Goal: Task Accomplishment & Management: Complete application form

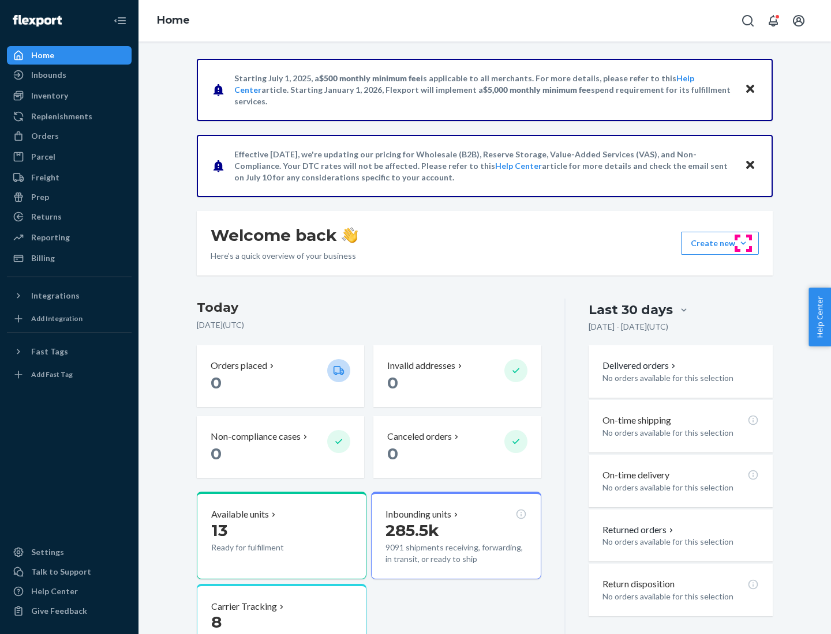
click at [743, 243] on button "Create new Create new inbound Create new order Create new product" at bounding box center [720, 243] width 78 height 23
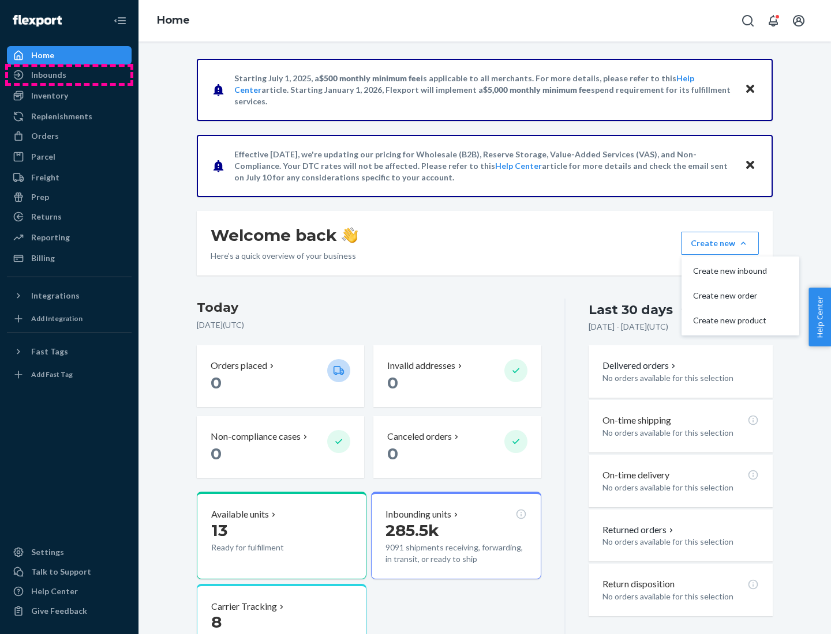
click at [69, 75] on div "Inbounds" at bounding box center [69, 75] width 122 height 16
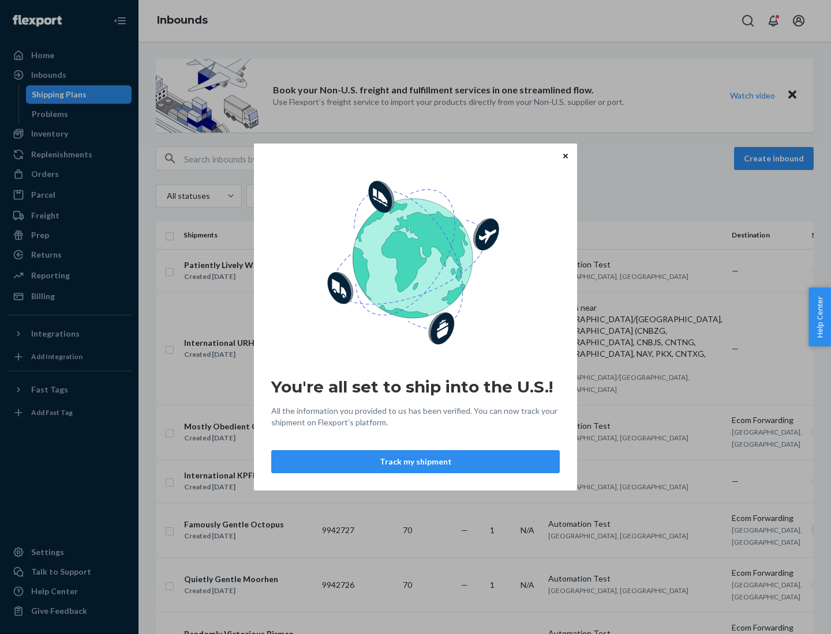
click at [69, 134] on div "You're all set to ship into the U.S.! All the information you provided to us ha…" at bounding box center [415, 317] width 831 height 634
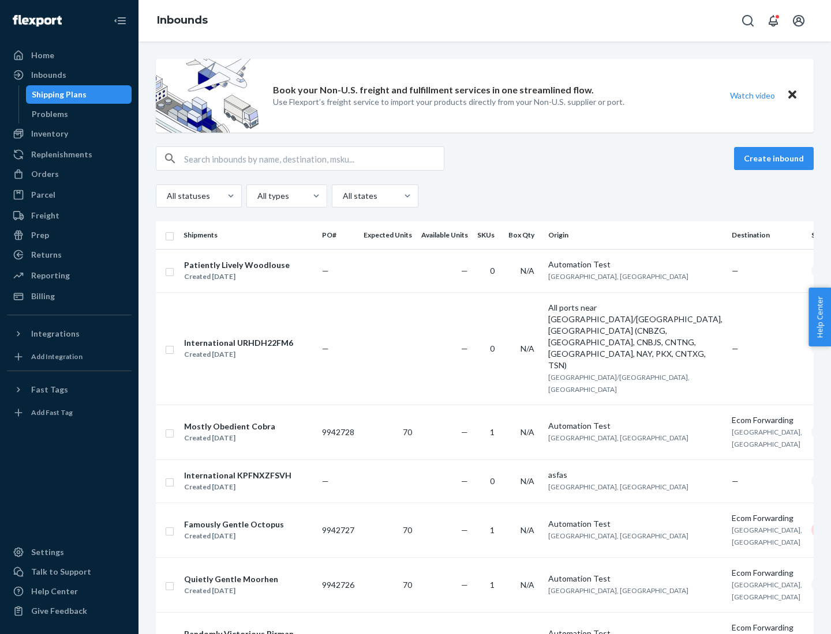
click at [485, 21] on div "Inbounds" at bounding box center [484, 21] width 692 height 42
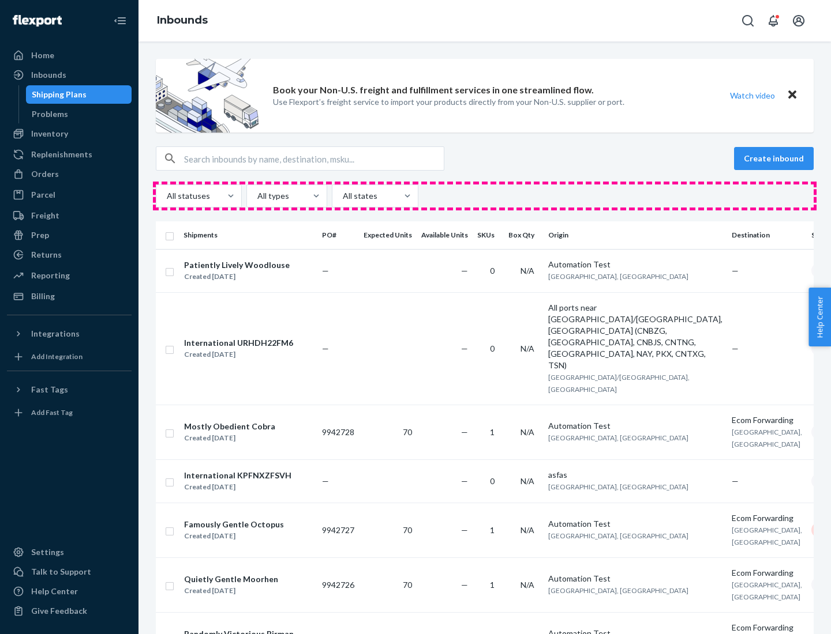
click at [485, 196] on div "All statuses All types All states" at bounding box center [485, 196] width 658 height 23
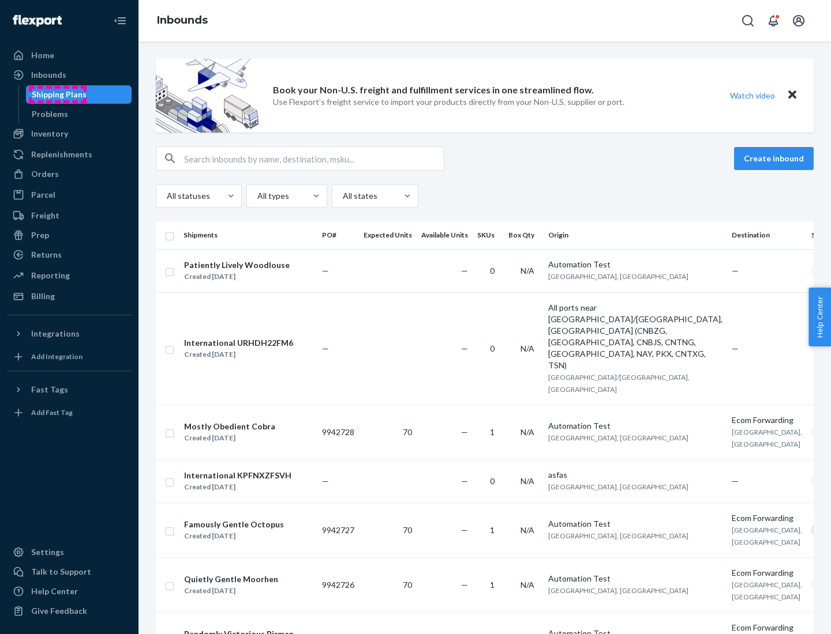
click at [57, 95] on div "Shipping Plans" at bounding box center [59, 95] width 55 height 12
click at [775, 159] on button "Create inbound" at bounding box center [774, 158] width 80 height 23
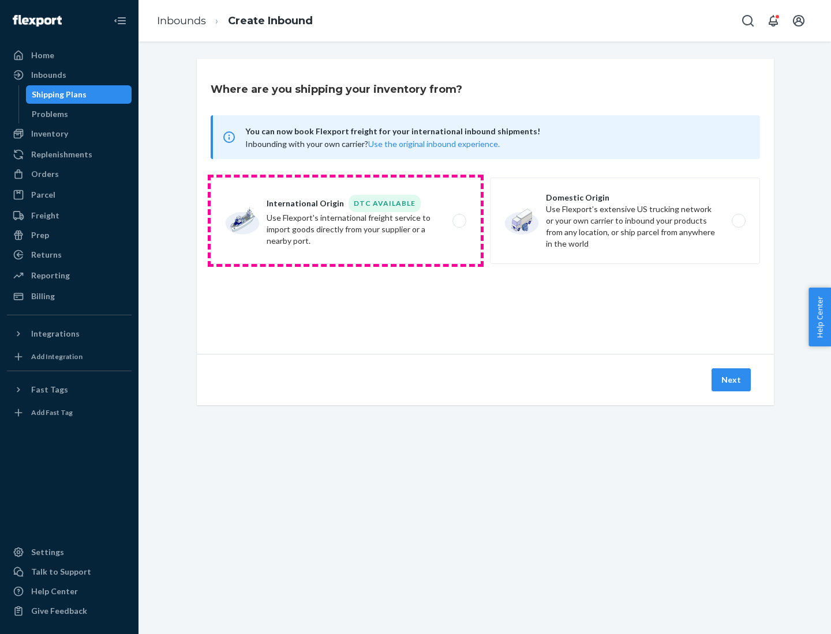
click at [345, 221] on label "International Origin DTC Available Use Flexport's international freight service…" at bounding box center [346, 221] width 270 height 87
click at [459, 221] on input "International Origin DTC Available Use Flexport's international freight service…" at bounding box center [462, 220] width 7 height 7
radio input "true"
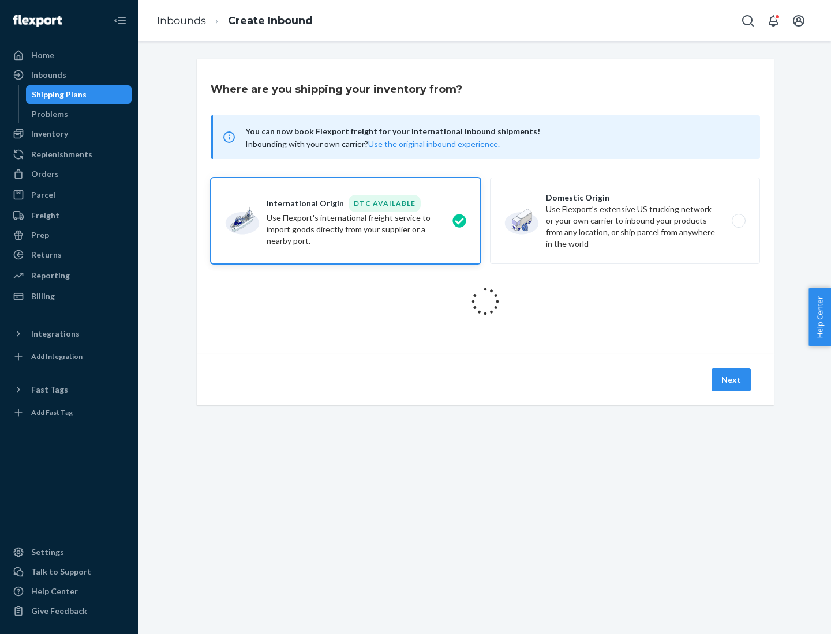
click at [485, 302] on icon at bounding box center [485, 302] width 40 height 40
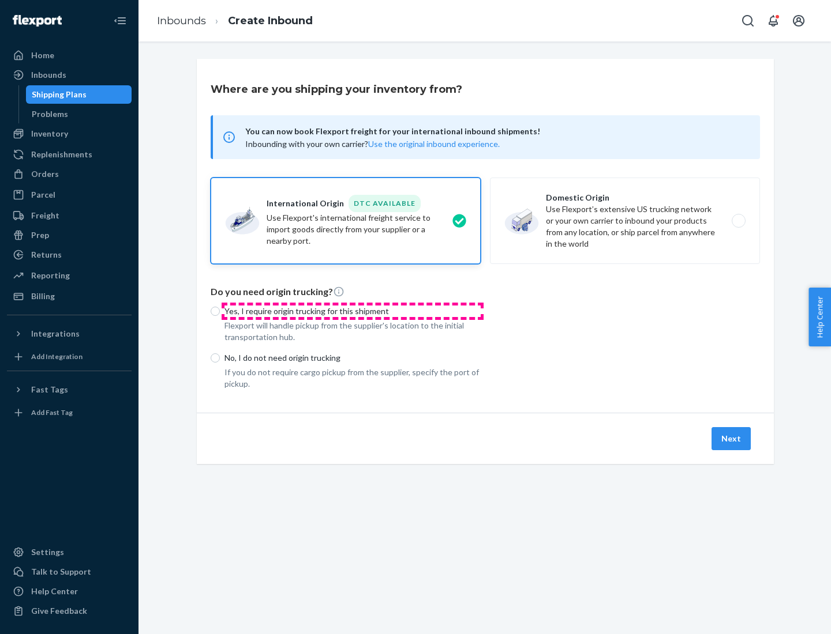
click at [352, 311] on p "Yes, I require origin trucking for this shipment" at bounding box center [352, 312] width 256 height 12
click at [220, 311] on input "Yes, I require origin trucking for this shipment" at bounding box center [215, 311] width 9 height 9
radio input "true"
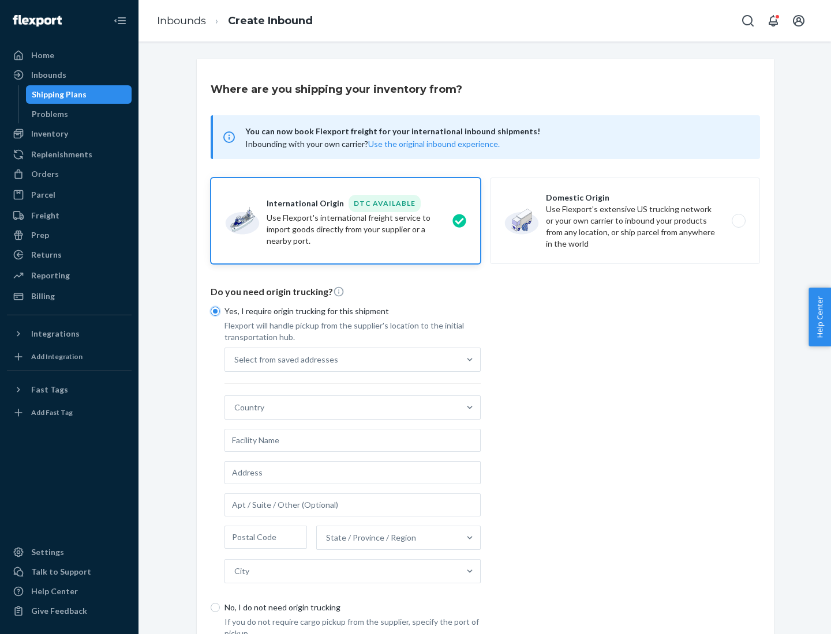
scroll to position [22, 0]
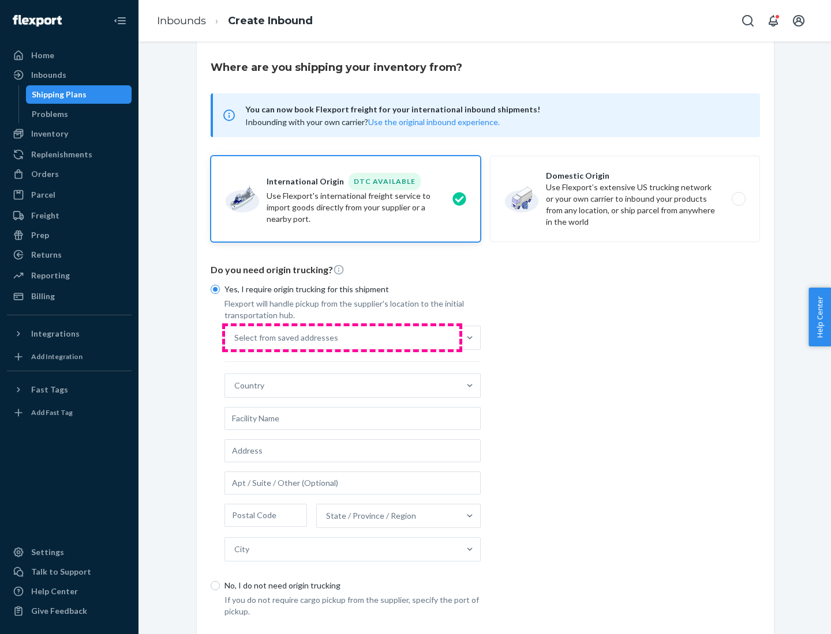
click at [342, 337] on div "Select from saved addresses" at bounding box center [342, 337] width 234 height 23
click at [235, 337] on input "Select from saved addresses" at bounding box center [234, 338] width 1 height 12
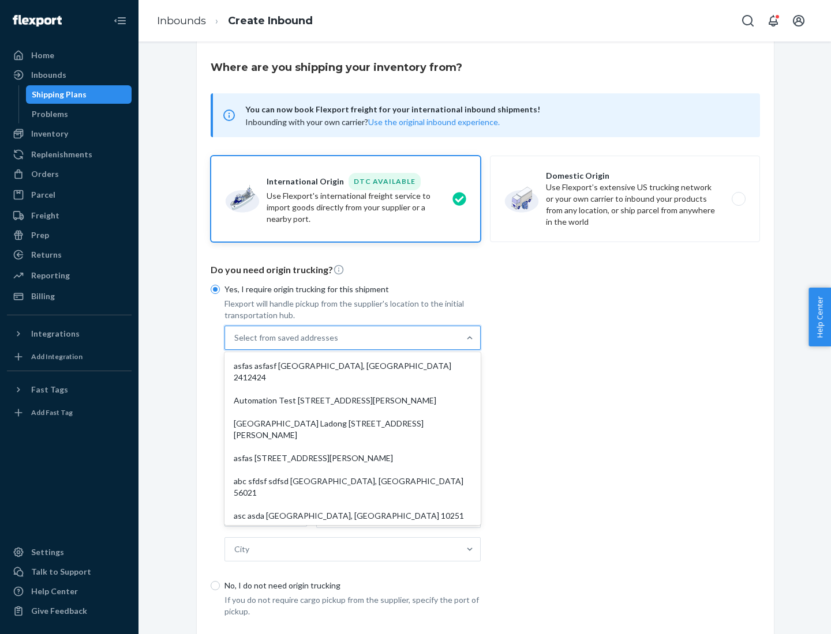
scroll to position [50, 0]
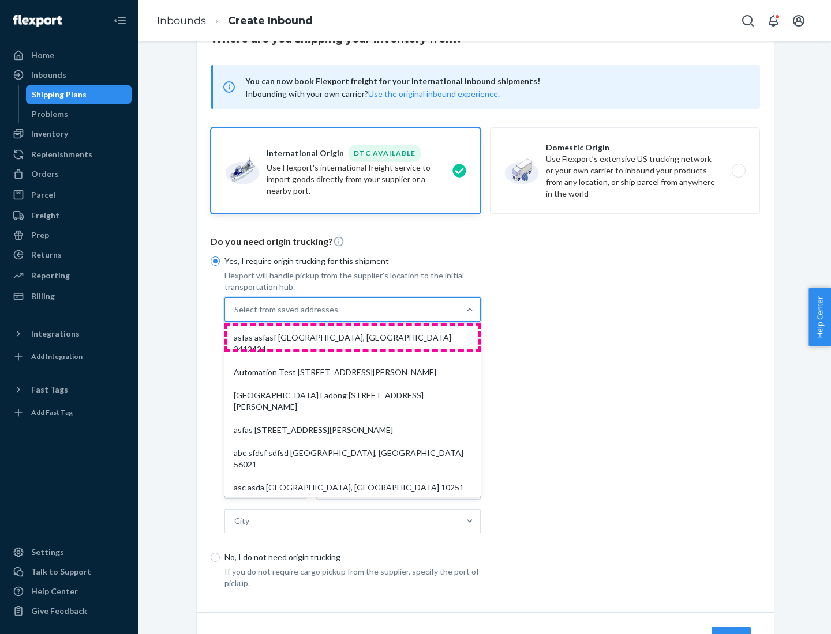
click at [352, 337] on div "asfas asfasf [GEOGRAPHIC_DATA], [GEOGRAPHIC_DATA] 2412424" at bounding box center [352, 343] width 251 height 35
click at [235, 316] on input "option asfas asfasf [GEOGRAPHIC_DATA], [GEOGRAPHIC_DATA] 2412424 focused, 1 of …" at bounding box center [234, 310] width 1 height 12
type input "asfas"
type input "asfasf"
type input "2412424"
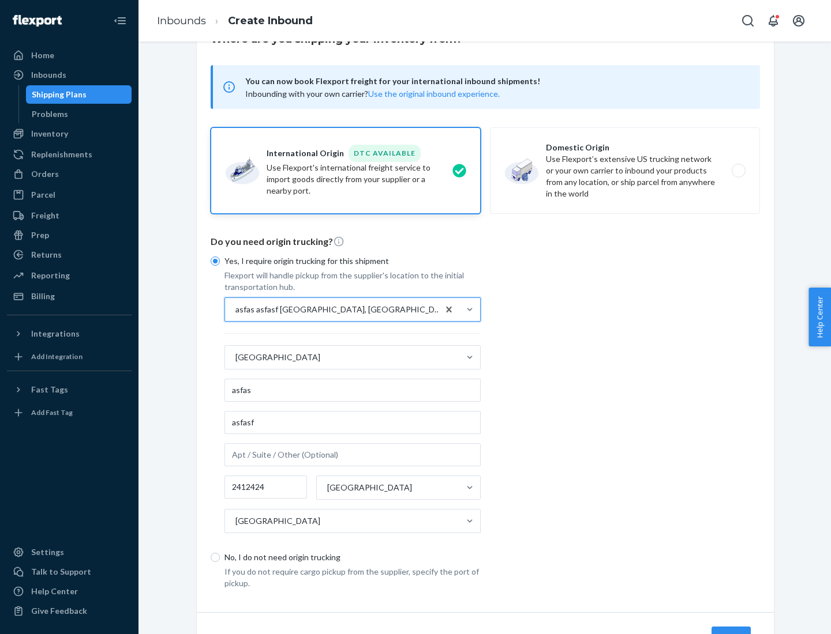
scroll to position [107, 0]
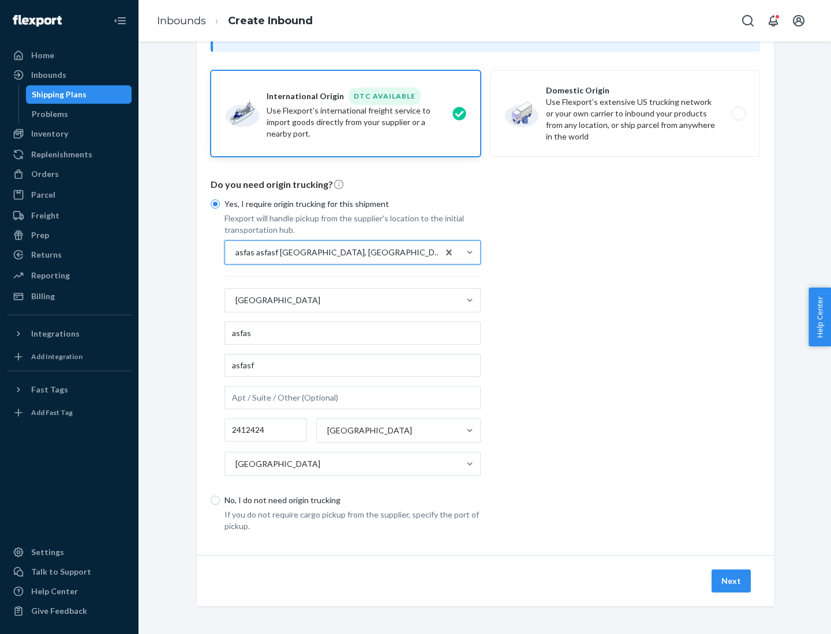
click at [731, 581] on button "Next" at bounding box center [730, 581] width 39 height 23
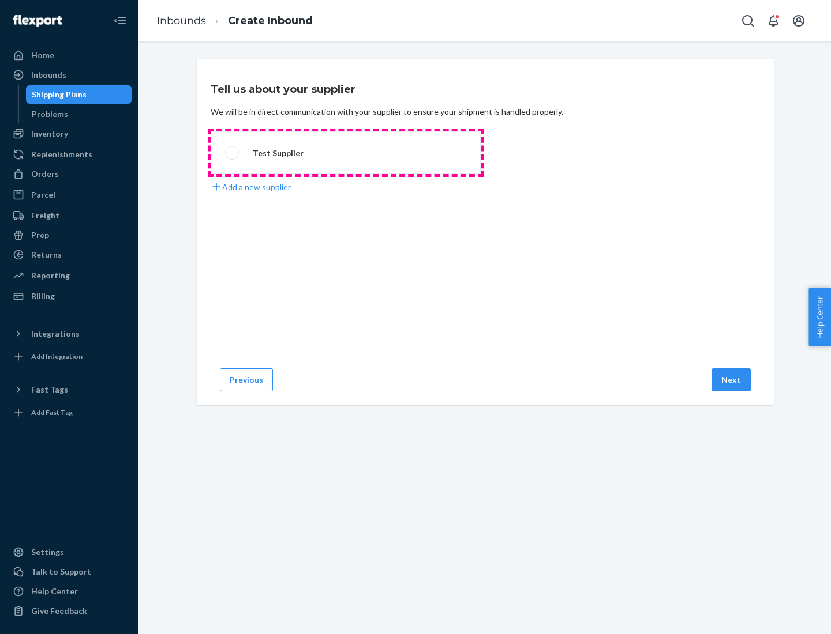
click at [345, 153] on label "Test Supplier" at bounding box center [346, 153] width 270 height 43
click at [232, 153] on input "Test Supplier" at bounding box center [228, 152] width 7 height 7
radio input "true"
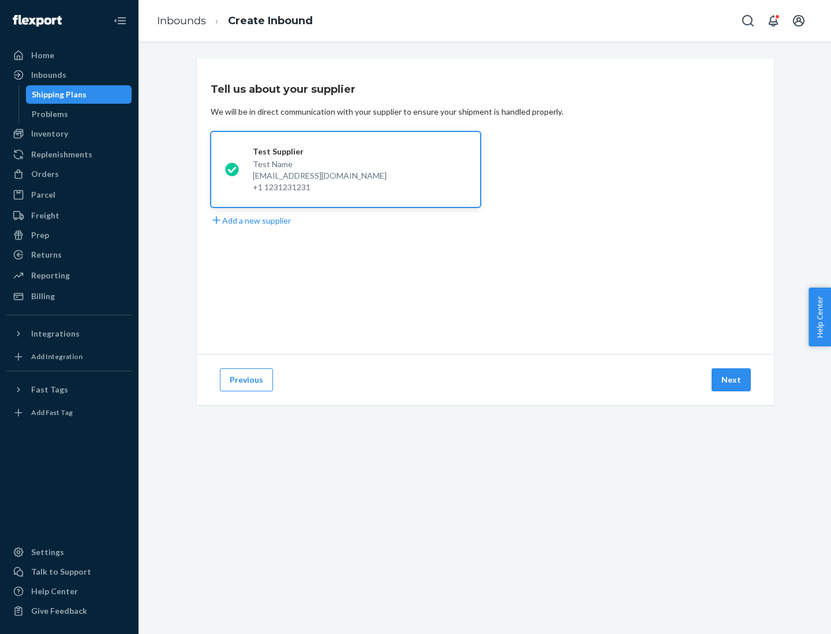
click at [731, 380] on button "Next" at bounding box center [730, 380] width 39 height 23
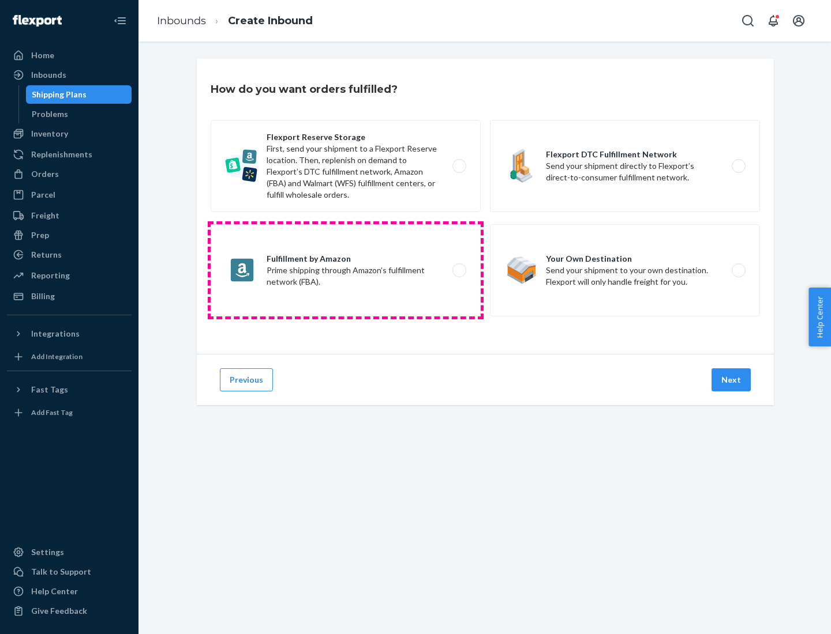
click at [345, 271] on label "Fulfillment by Amazon Prime shipping through Amazon’s fulfillment network (FBA)." at bounding box center [346, 270] width 270 height 92
click at [459, 271] on input "Fulfillment by Amazon Prime shipping through Amazon’s fulfillment network (FBA)." at bounding box center [462, 270] width 7 height 7
radio input "true"
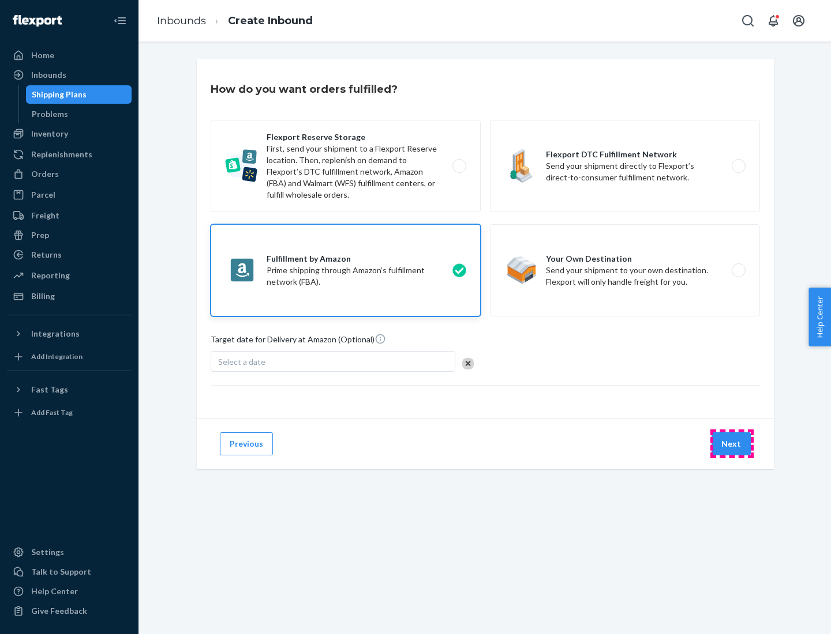
click at [731, 444] on button "Next" at bounding box center [730, 444] width 39 height 23
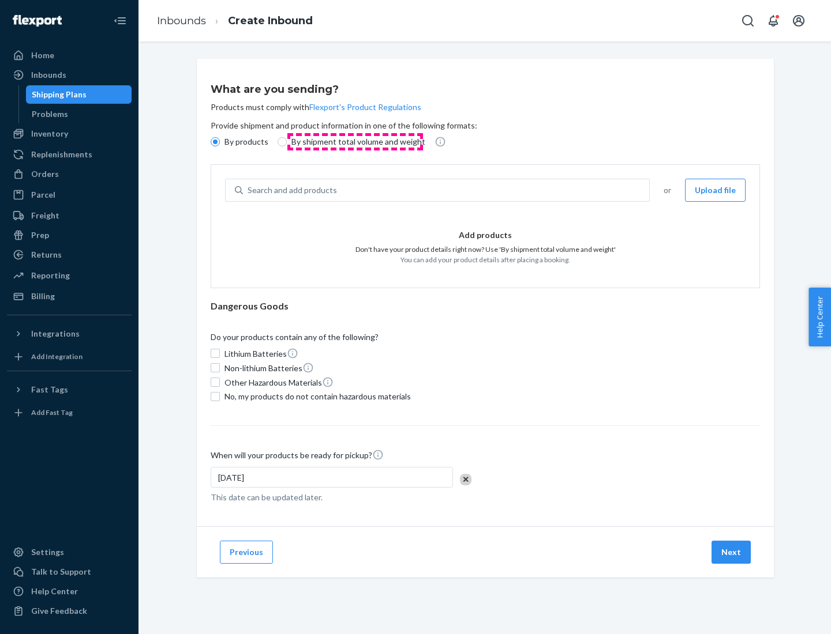
click at [355, 142] on p "By shipment total volume and weight" at bounding box center [358, 142] width 134 height 12
click at [287, 142] on input "By shipment total volume and weight" at bounding box center [281, 141] width 9 height 9
radio input "true"
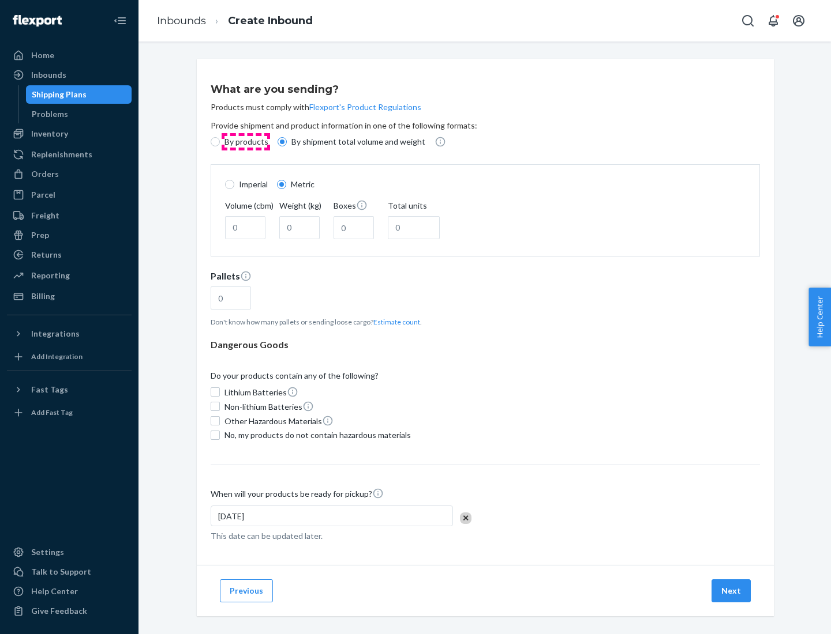
click at [245, 142] on p "By products" at bounding box center [246, 142] width 44 height 12
click at [220, 142] on input "By products" at bounding box center [215, 141] width 9 height 9
radio input "true"
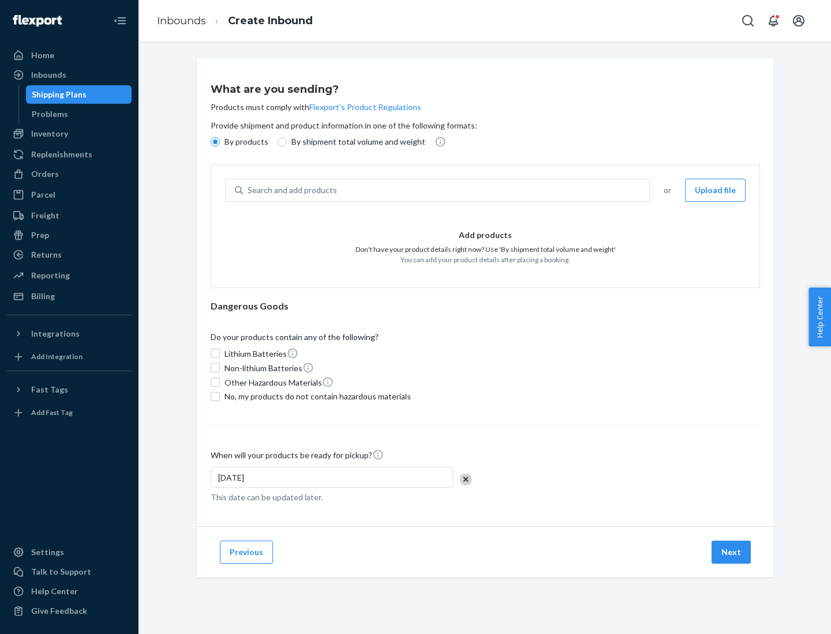
click at [446, 190] on div "Search and add products" at bounding box center [446, 190] width 406 height 21
click at [249, 190] on input "Search and add products" at bounding box center [247, 191] width 1 height 12
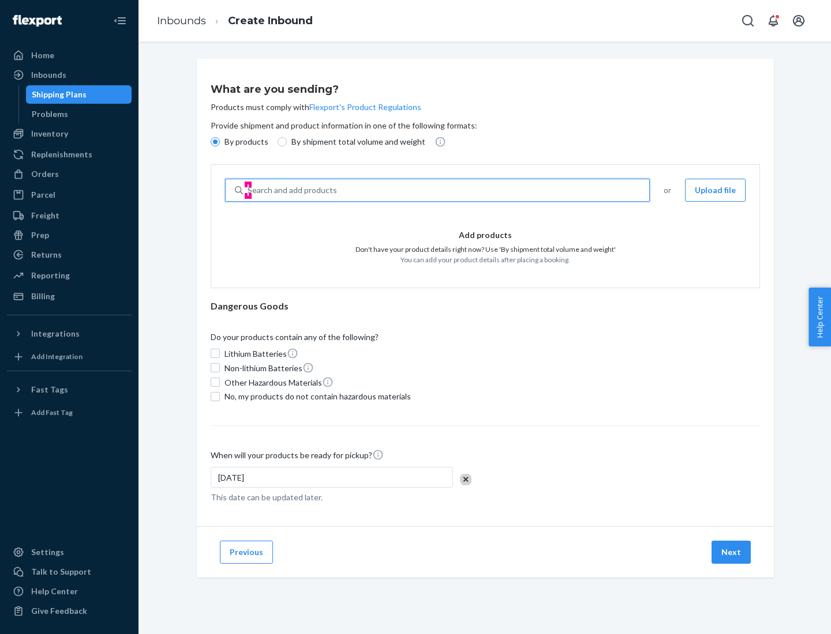
type input "test"
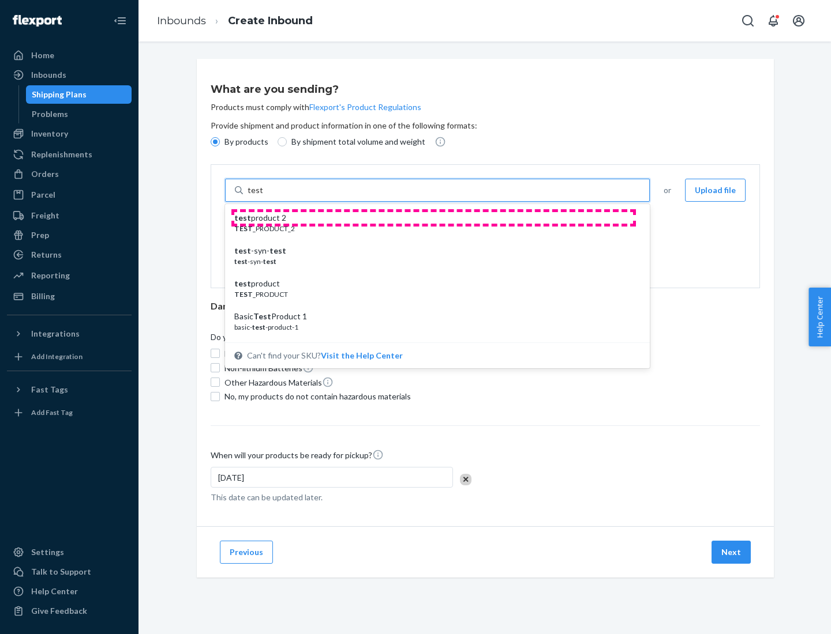
click at [433, 218] on div "test product 2" at bounding box center [432, 218] width 397 height 12
click at [262, 196] on input "test" at bounding box center [254, 191] width 15 height 12
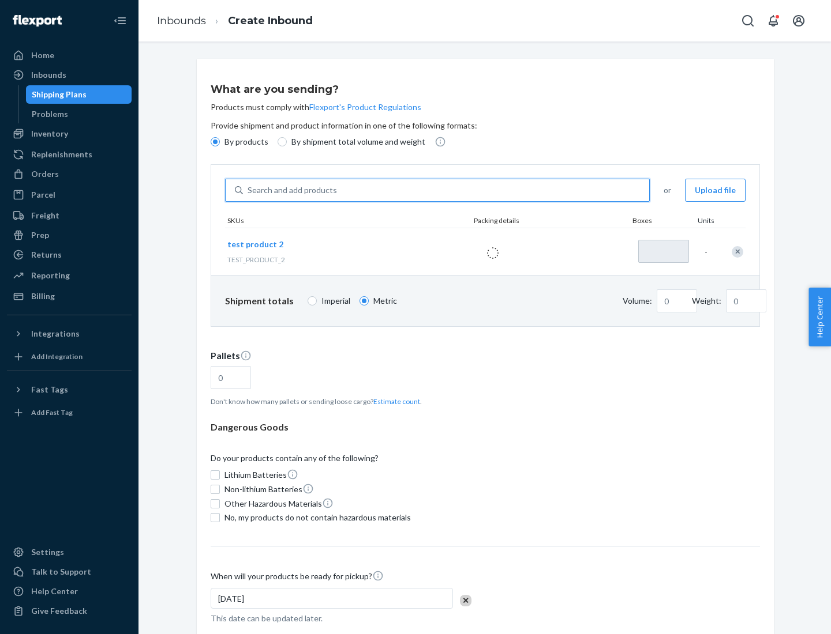
type input "1"
type input "0.02"
type input "22.23"
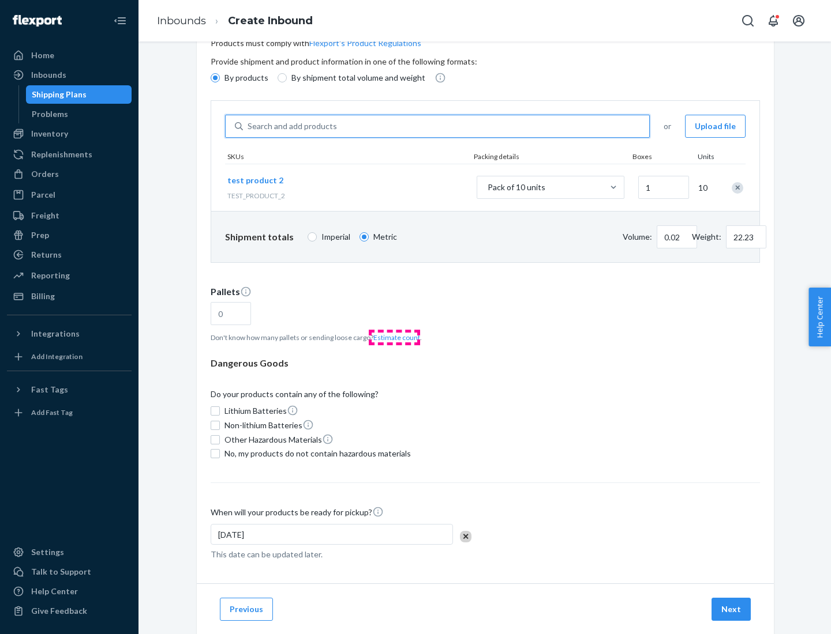
click at [394, 337] on button "Estimate count" at bounding box center [396, 338] width 47 height 10
type input "1"
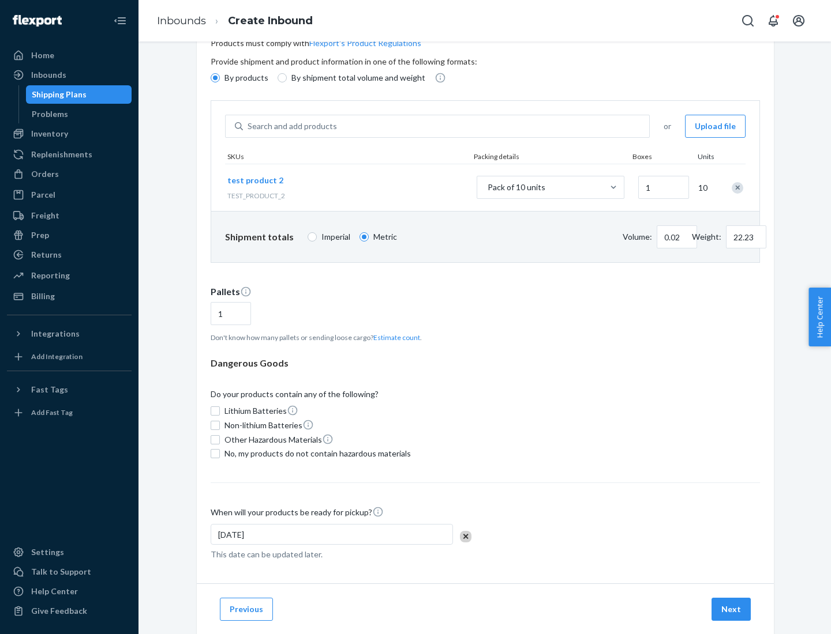
scroll to position [92, 0]
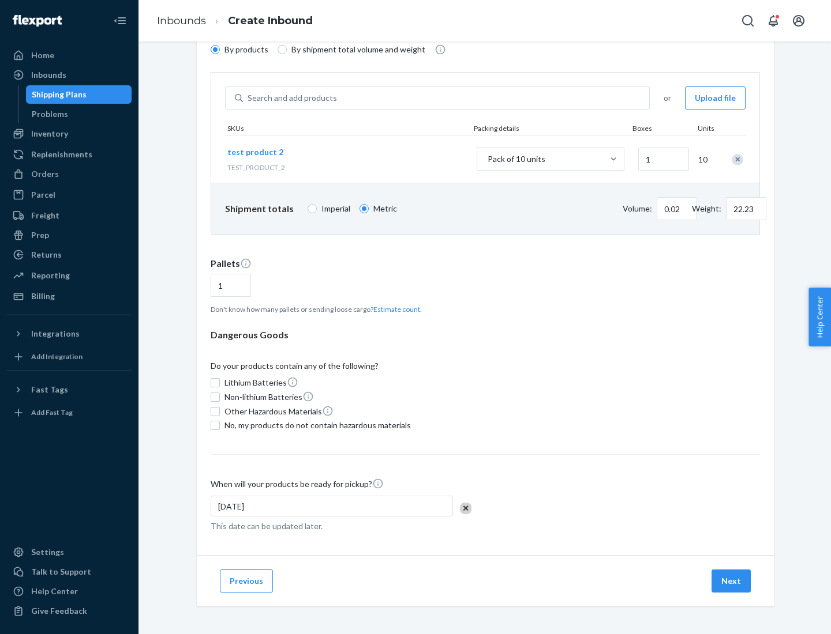
click at [316, 426] on span "No, my products do not contain hazardous materials" at bounding box center [317, 426] width 186 height 12
click at [220, 426] on input "No, my products do not contain hazardous materials" at bounding box center [215, 425] width 9 height 9
checkbox input "true"
click at [731, 581] on button "Next" at bounding box center [730, 581] width 39 height 23
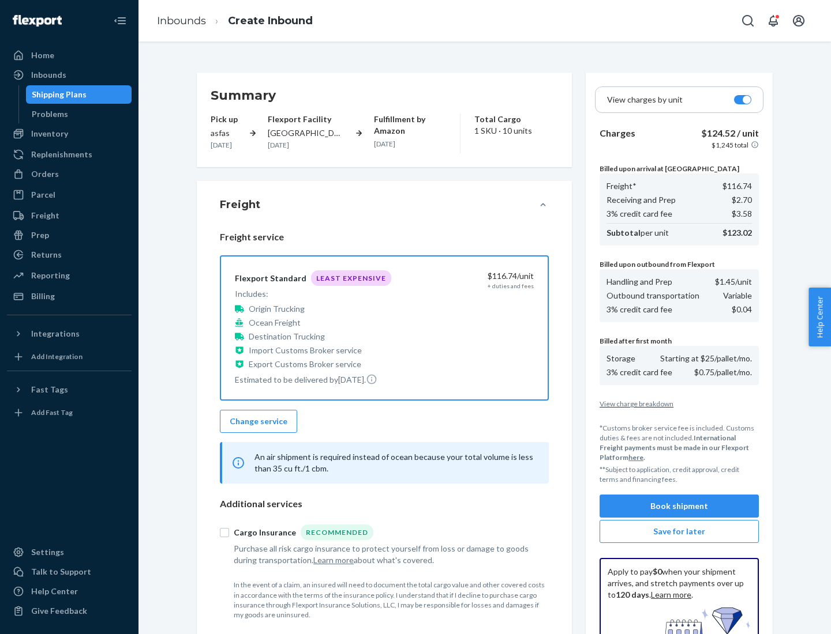
scroll to position [168, 0]
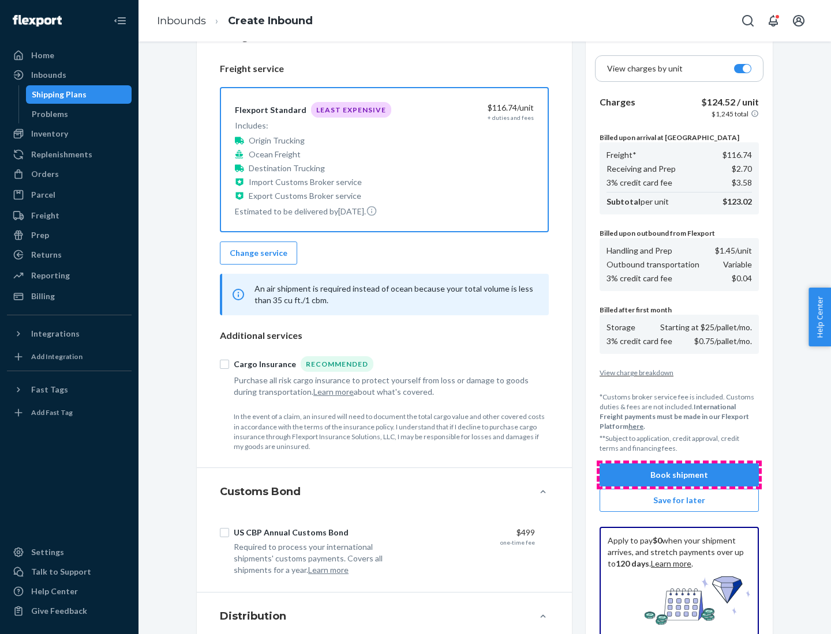
click at [679, 475] on button "Book shipment" at bounding box center [678, 475] width 159 height 23
